Goal: Information Seeking & Learning: Learn about a topic

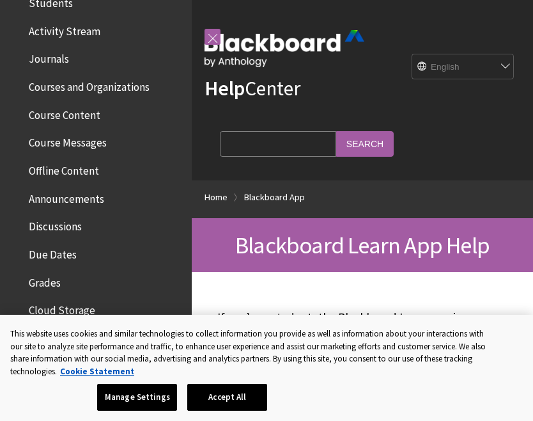
scroll to position [331, 0]
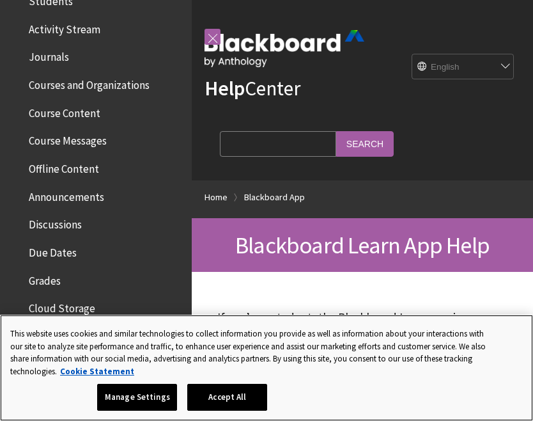
click at [225, 402] on button "Accept All" at bounding box center [227, 397] width 80 height 27
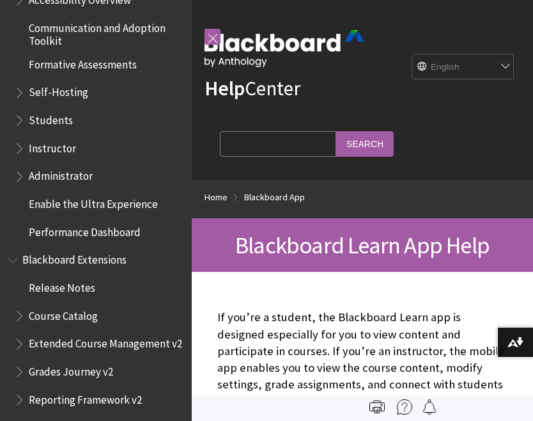
scroll to position [1134, 0]
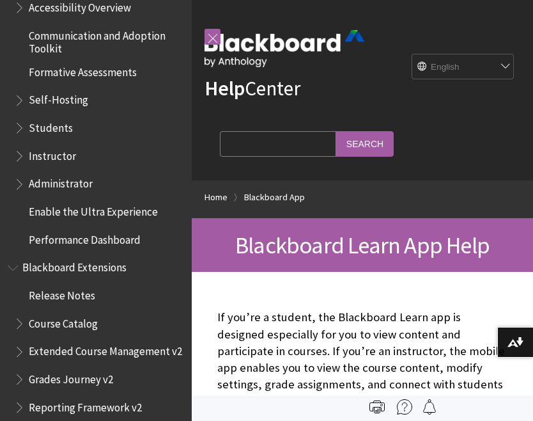
click at [22, 117] on span "Book outline for Blackboard Learn Help" at bounding box center [20, 125] width 13 height 16
click at [32, 117] on span "Students" at bounding box center [51, 125] width 44 height 17
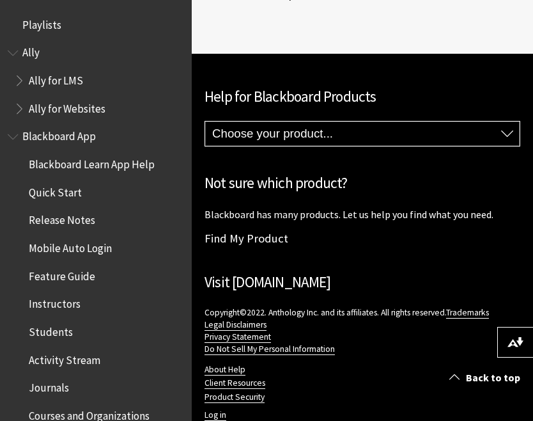
click at [43, 168] on span "Blackboard Learn App Help" at bounding box center [92, 162] width 126 height 17
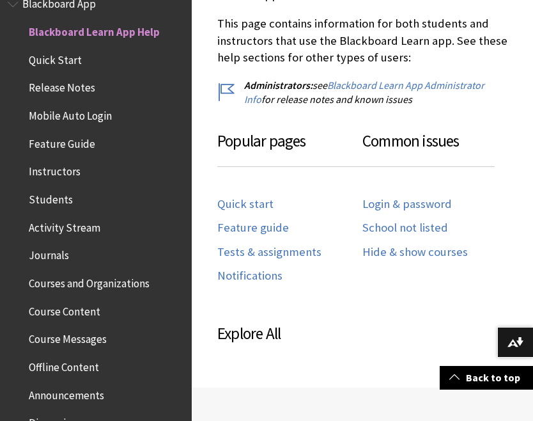
scroll to position [668, 0]
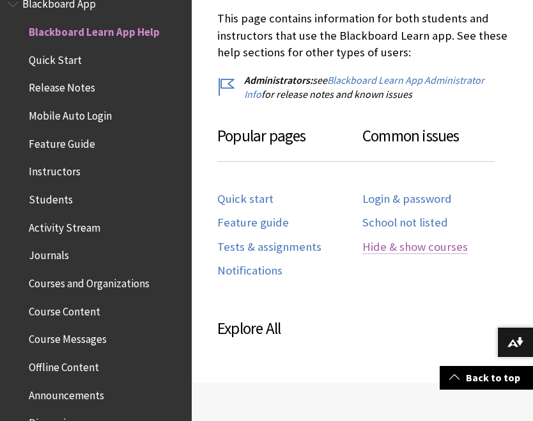
click at [381, 240] on link "Hide & show courses" at bounding box center [416, 247] width 106 height 15
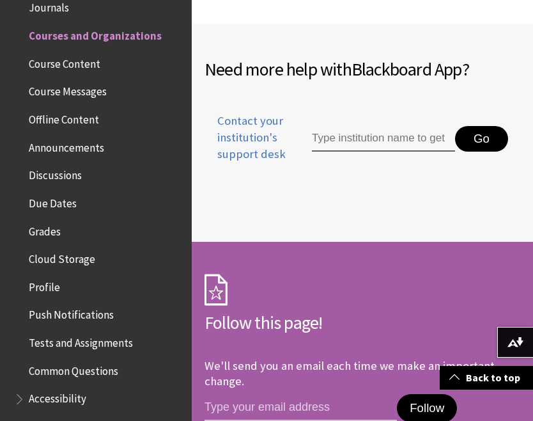
scroll to position [2708, 0]
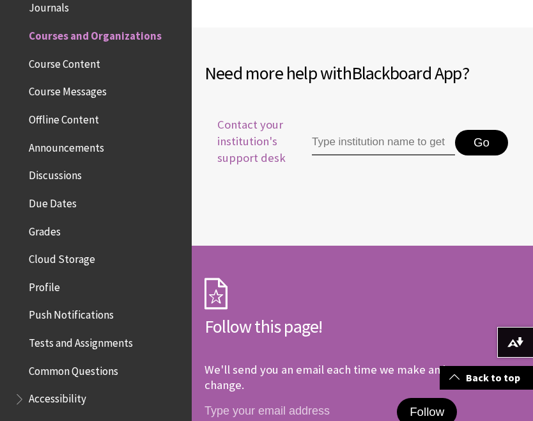
click at [237, 119] on span "Contact your institution's support desk" at bounding box center [258, 141] width 106 height 51
